Goal: Book appointment/travel/reservation

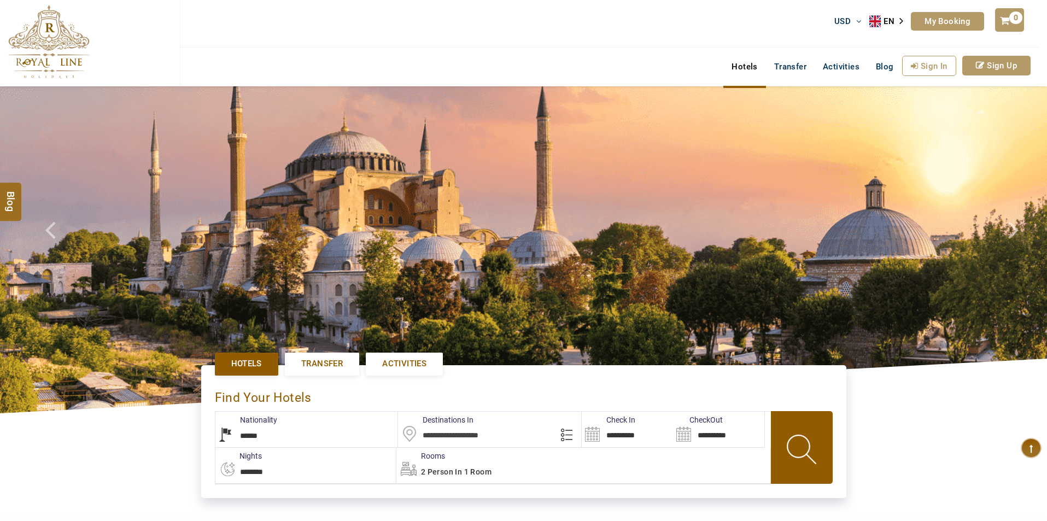
select select "******"
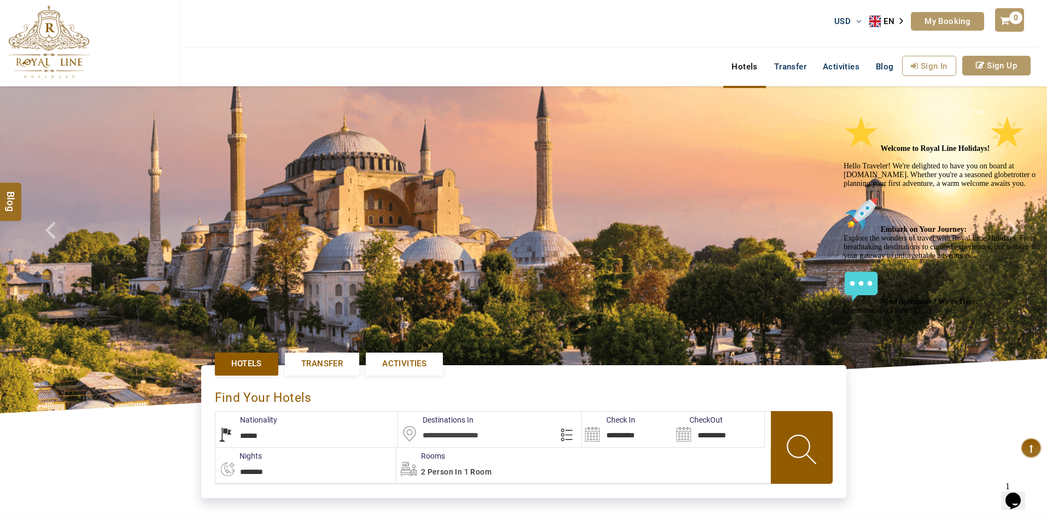
click at [405, 366] on span "Activities" at bounding box center [404, 363] width 44 height 11
